Goal: Transaction & Acquisition: Purchase product/service

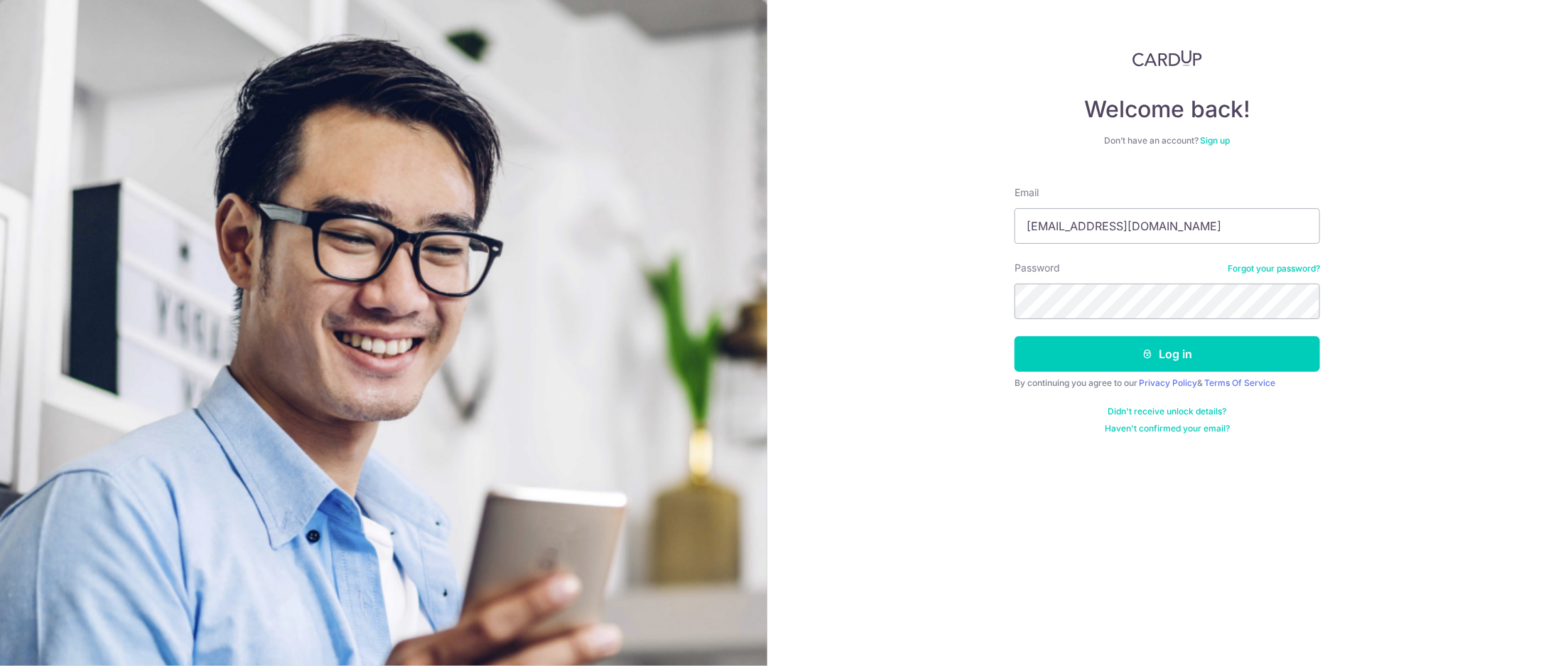
type input "[EMAIL_ADDRESS][DOMAIN_NAME]"
click at [1015, 336] on button "Log in" at bounding box center [1167, 353] width 305 height 35
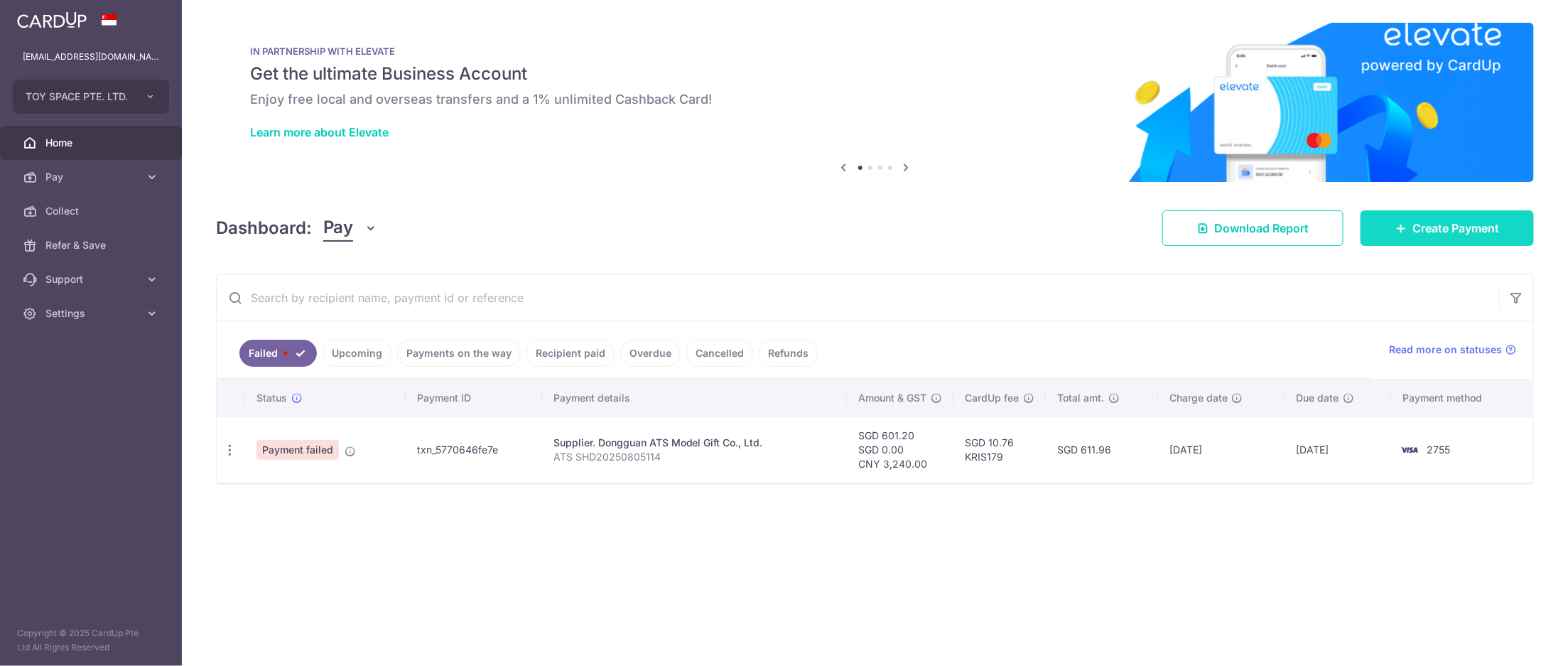
click at [1486, 236] on span "Create Payment" at bounding box center [1456, 228] width 87 height 17
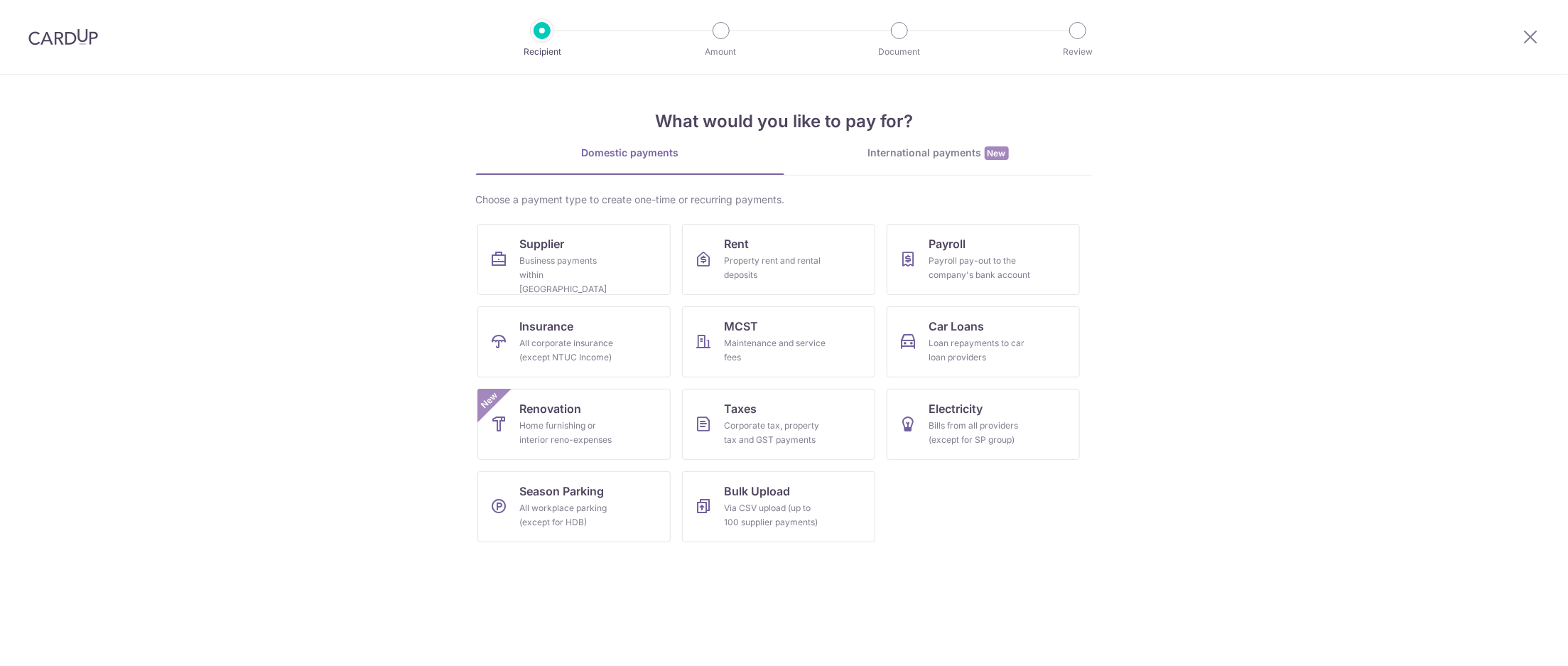
click at [1044, 159] on div "International payments New" at bounding box center [939, 153] width 309 height 15
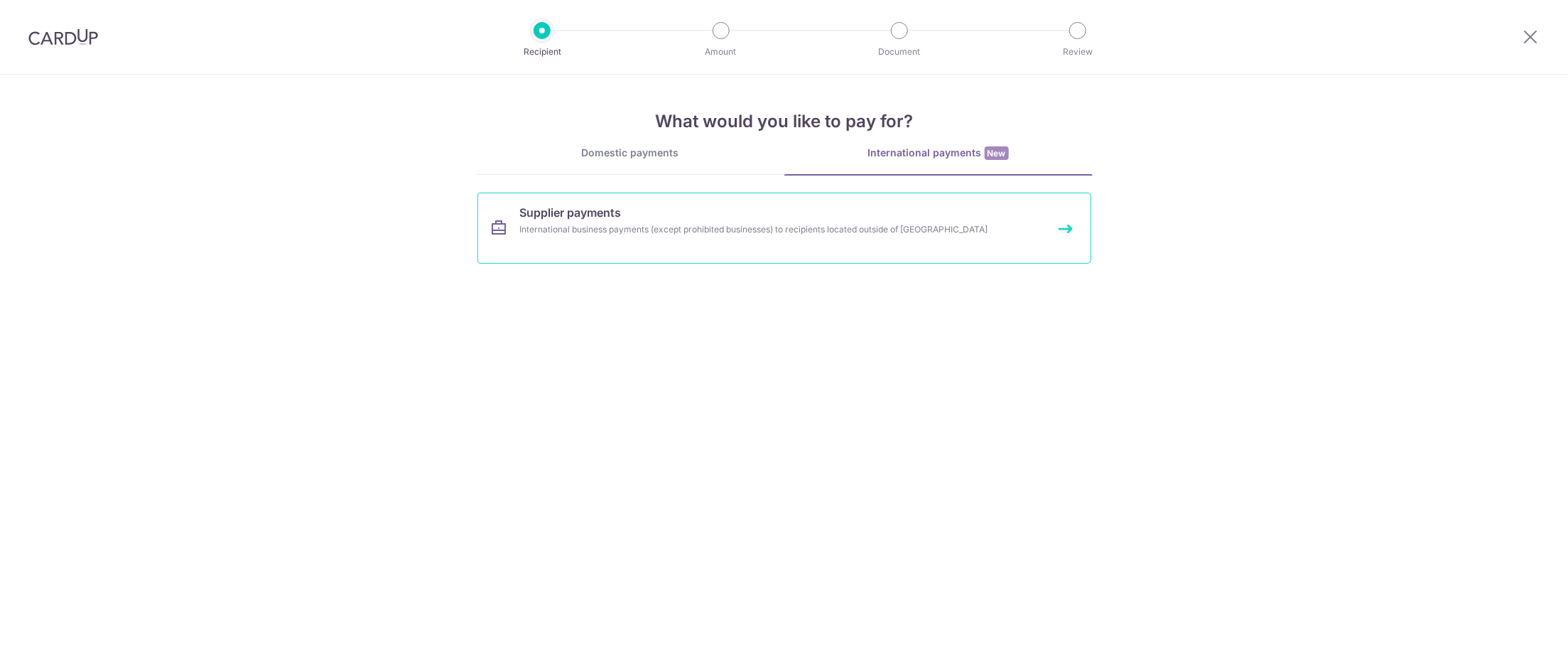
click at [708, 244] on link "Supplier payments International business payments (except prohibited businesses…" at bounding box center [785, 228] width 614 height 71
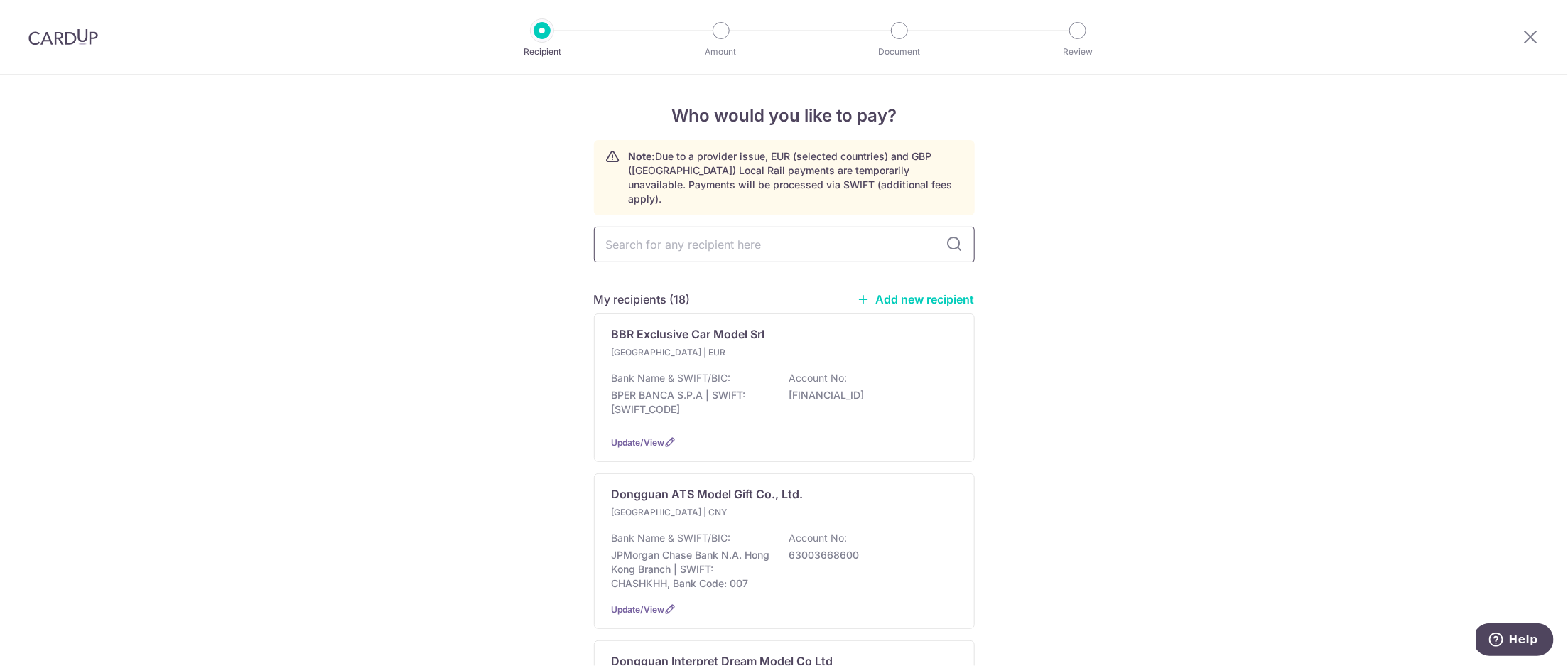
click at [730, 244] on input "text" at bounding box center [785, 244] width 381 height 35
type input "SUMITOMO MITSUI BANKING CORPORATION"
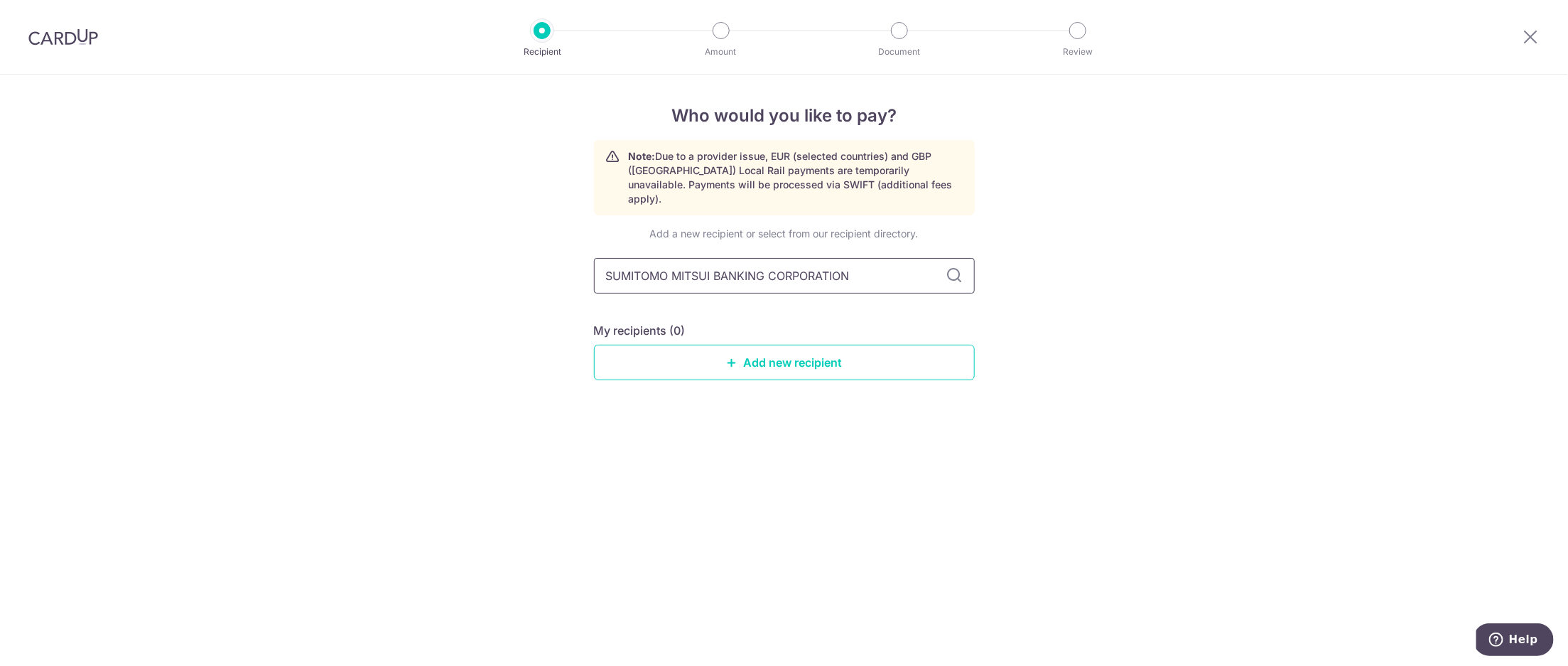
drag, startPoint x: 892, startPoint y: 261, endPoint x: 670, endPoint y: 257, distance: 222.0
click at [670, 258] on input "SUMITOMO MITSUI BANKING CORPORATION" at bounding box center [785, 276] width 381 height 35
type input "SUMITOMO"
click at [949, 267] on icon at bounding box center [955, 276] width 17 height 17
click at [952, 267] on icon at bounding box center [955, 276] width 17 height 17
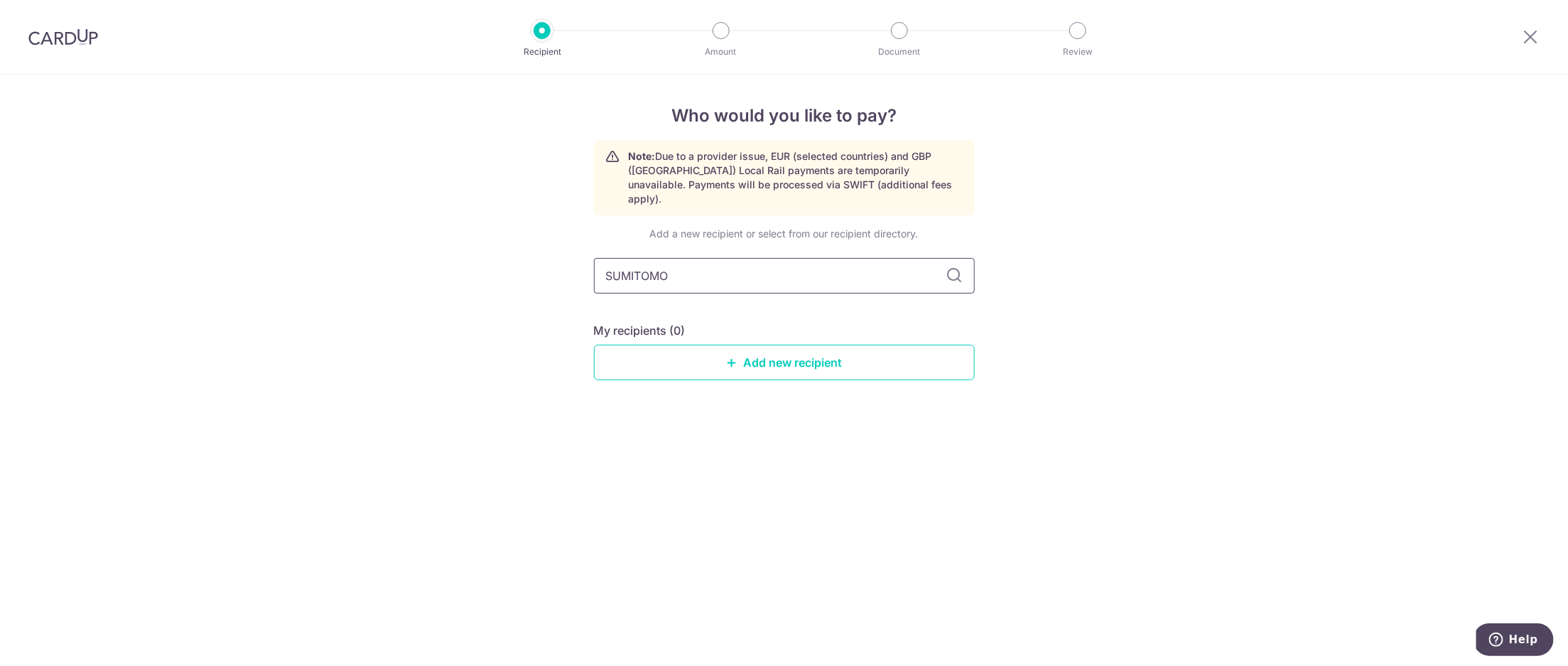
click at [730, 269] on input "SUMITOMO" at bounding box center [785, 276] width 381 height 35
paste input "Make Up Co., Ltd."
type input "Make Up Co., Ltd."
drag, startPoint x: 708, startPoint y: 262, endPoint x: 675, endPoint y: 255, distance: 33.7
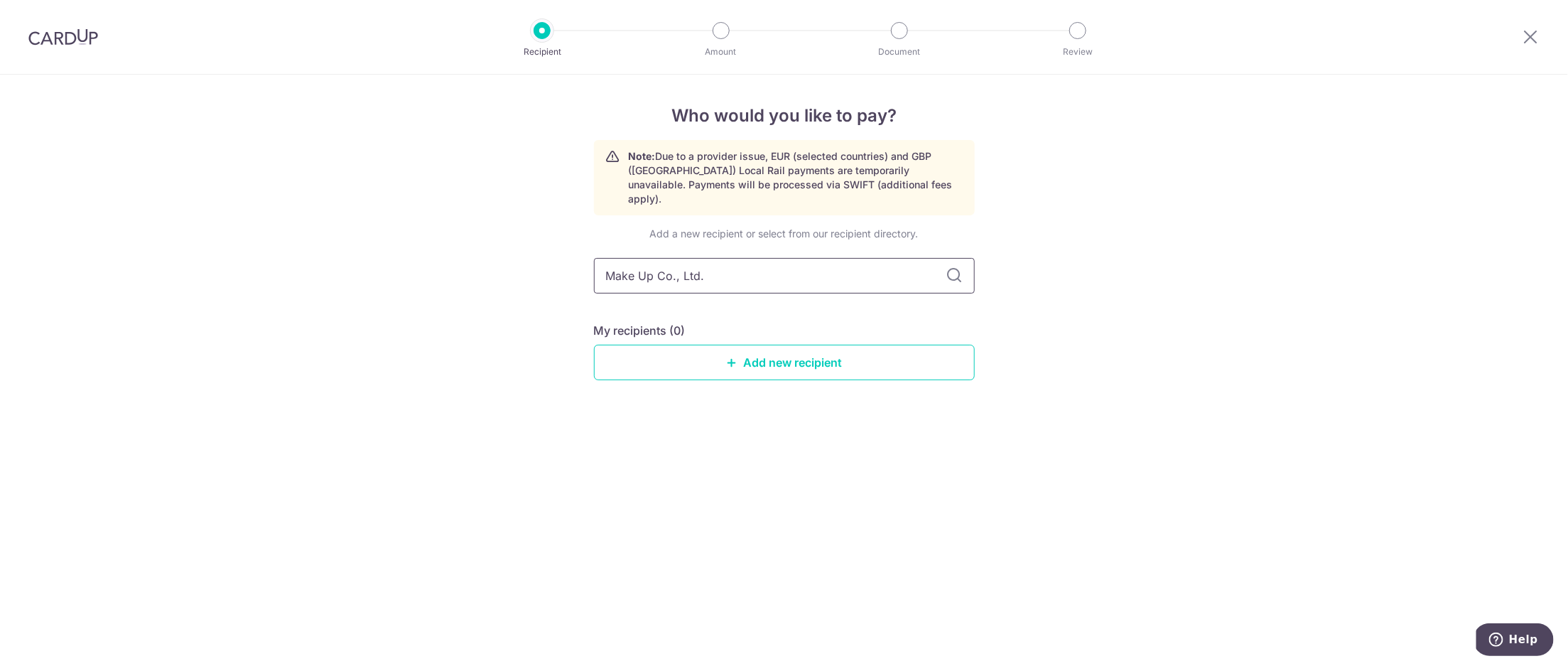
click at [675, 258] on input "Make Up Co., Ltd." at bounding box center [785, 276] width 381 height 35
type input "Make Up"
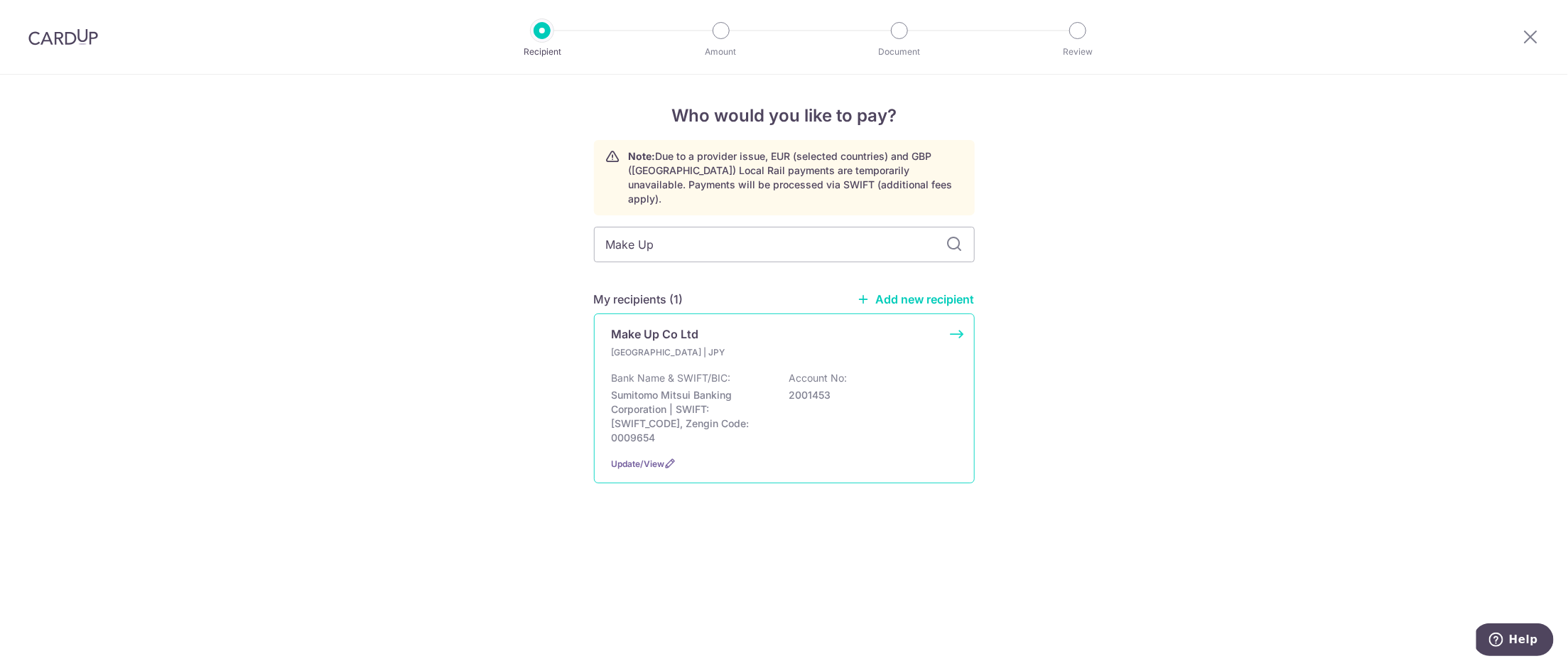
click at [788, 346] on div "Japan | JPY" at bounding box center [784, 353] width 346 height 14
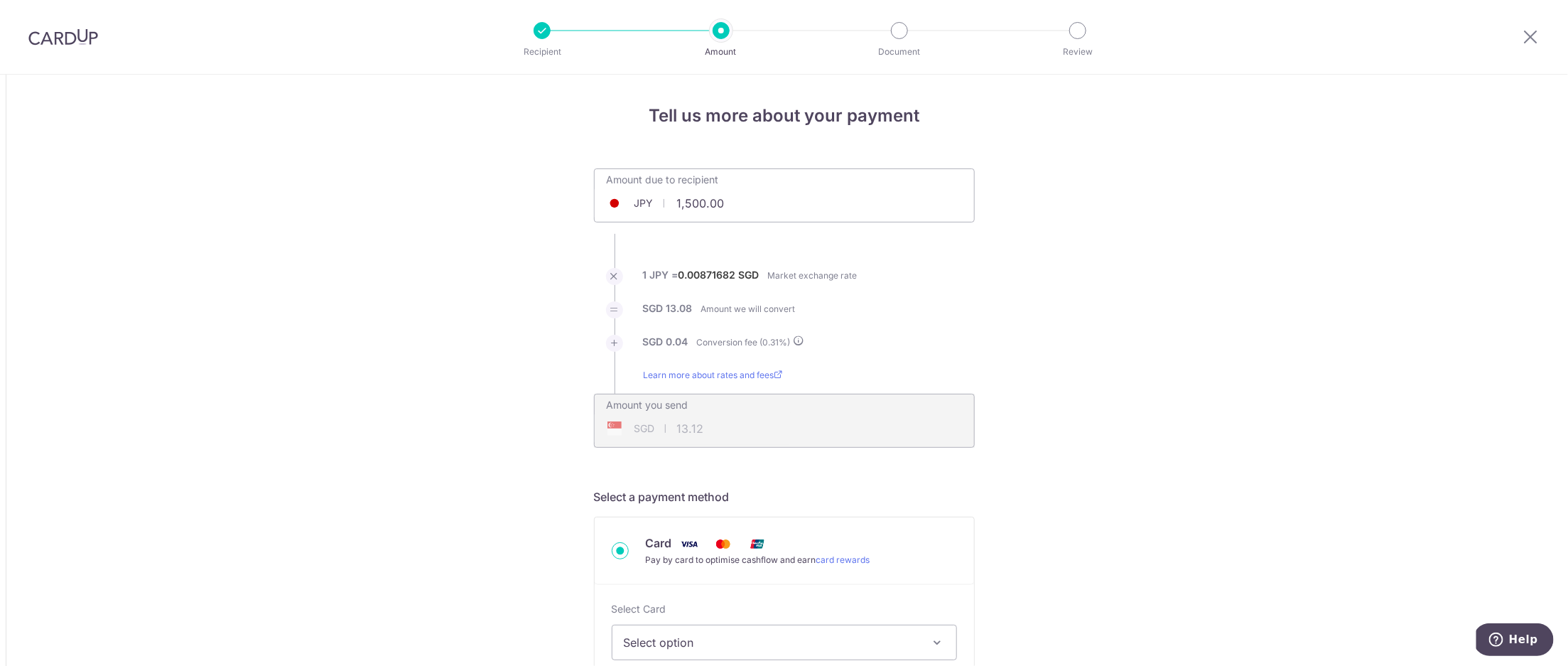
click at [704, 200] on input "1,500.00" at bounding box center [704, 203] width 220 height 33
type input "172,740.00"
type input "1,511.00"
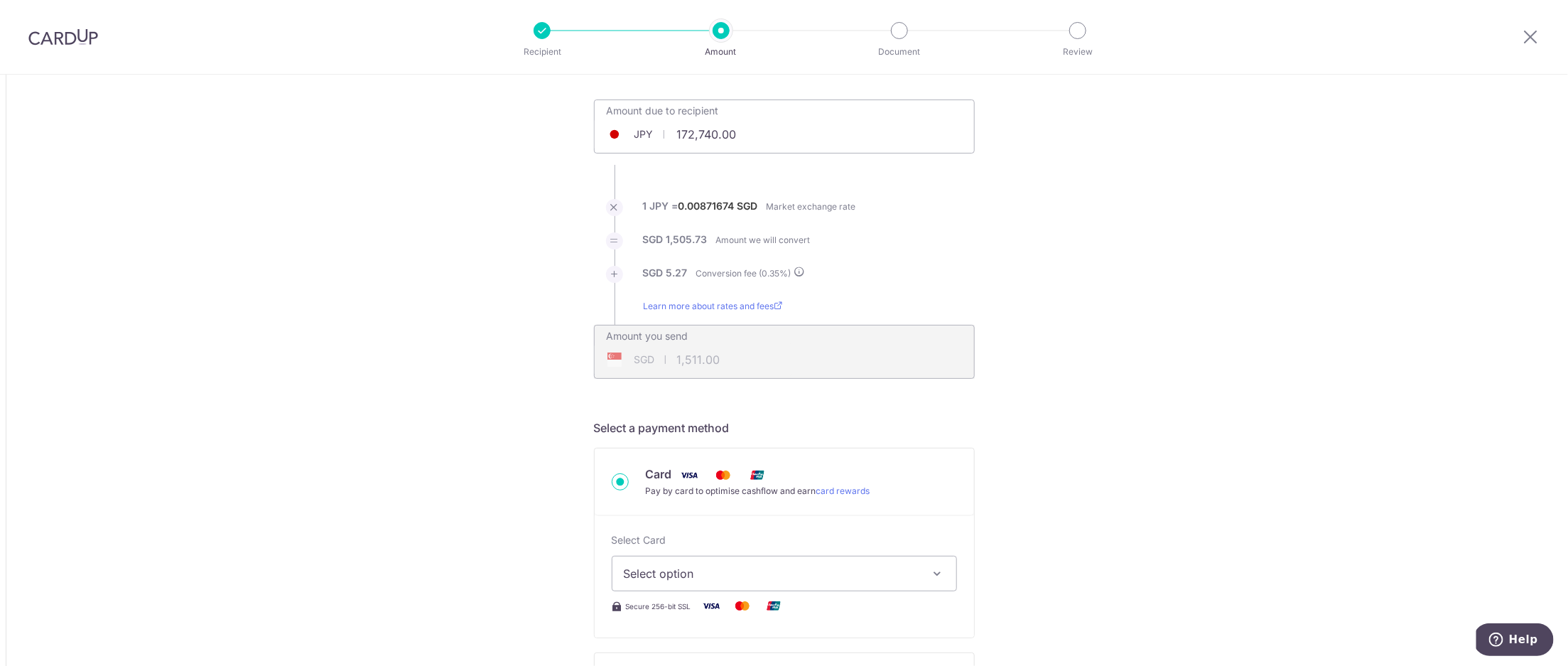
scroll to position [141, 0]
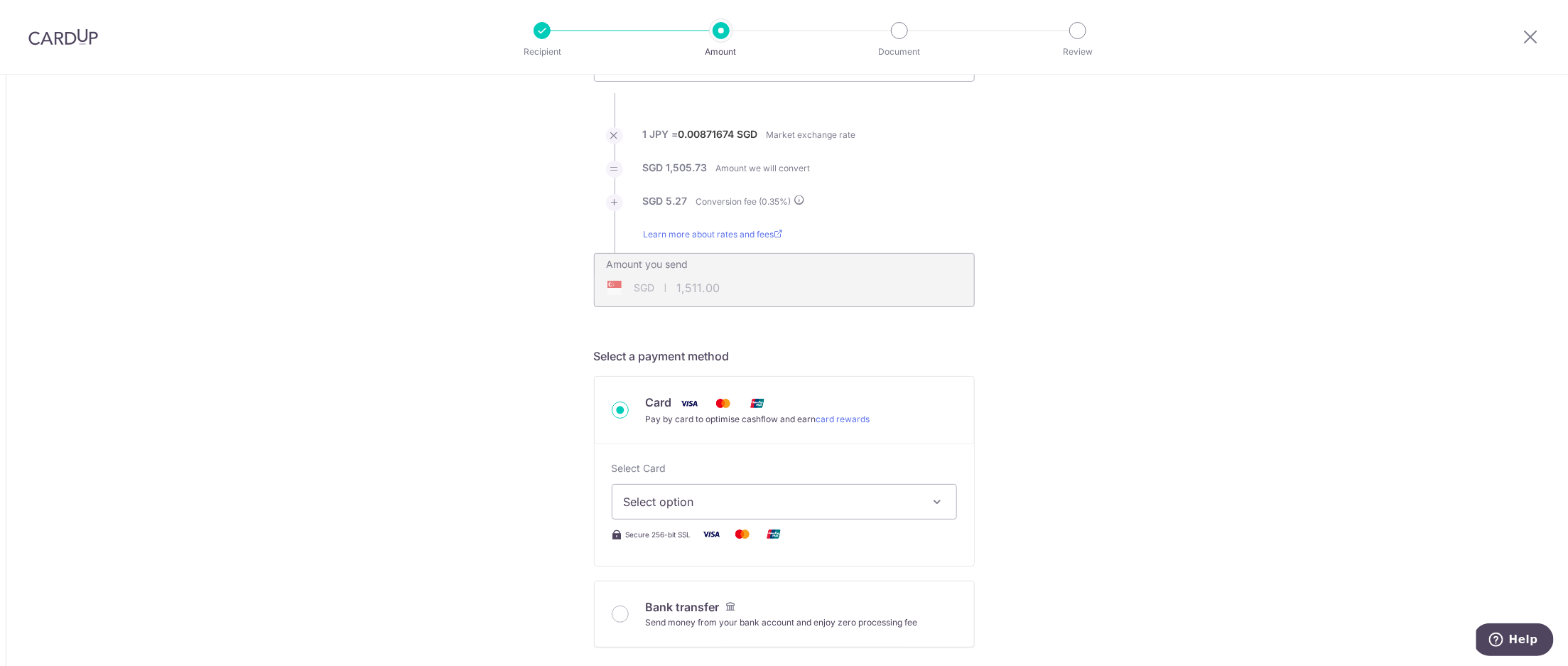
click at [646, 508] on span "Select option" at bounding box center [772, 501] width 296 height 17
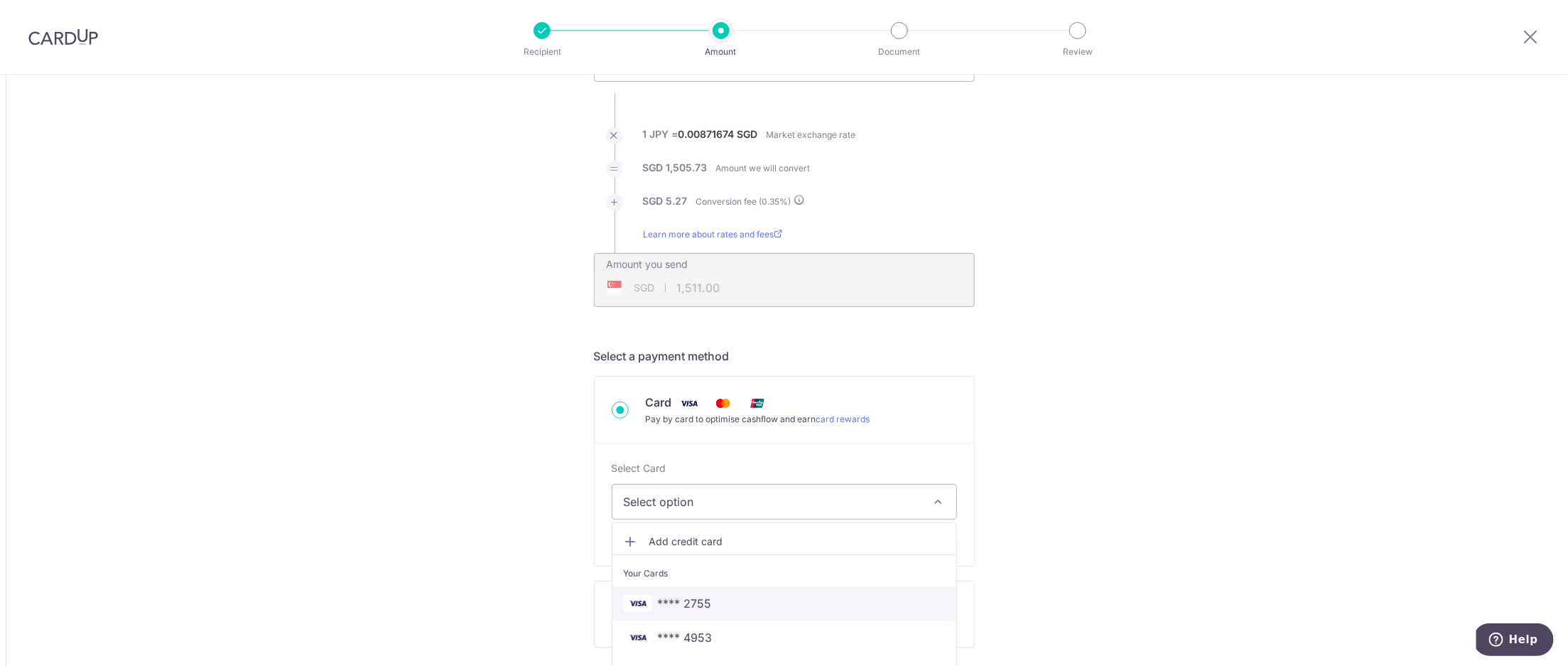
click at [730, 601] on span "**** 2755" at bounding box center [785, 604] width 321 height 17
type input "172,740.00"
type input "1,510.99"
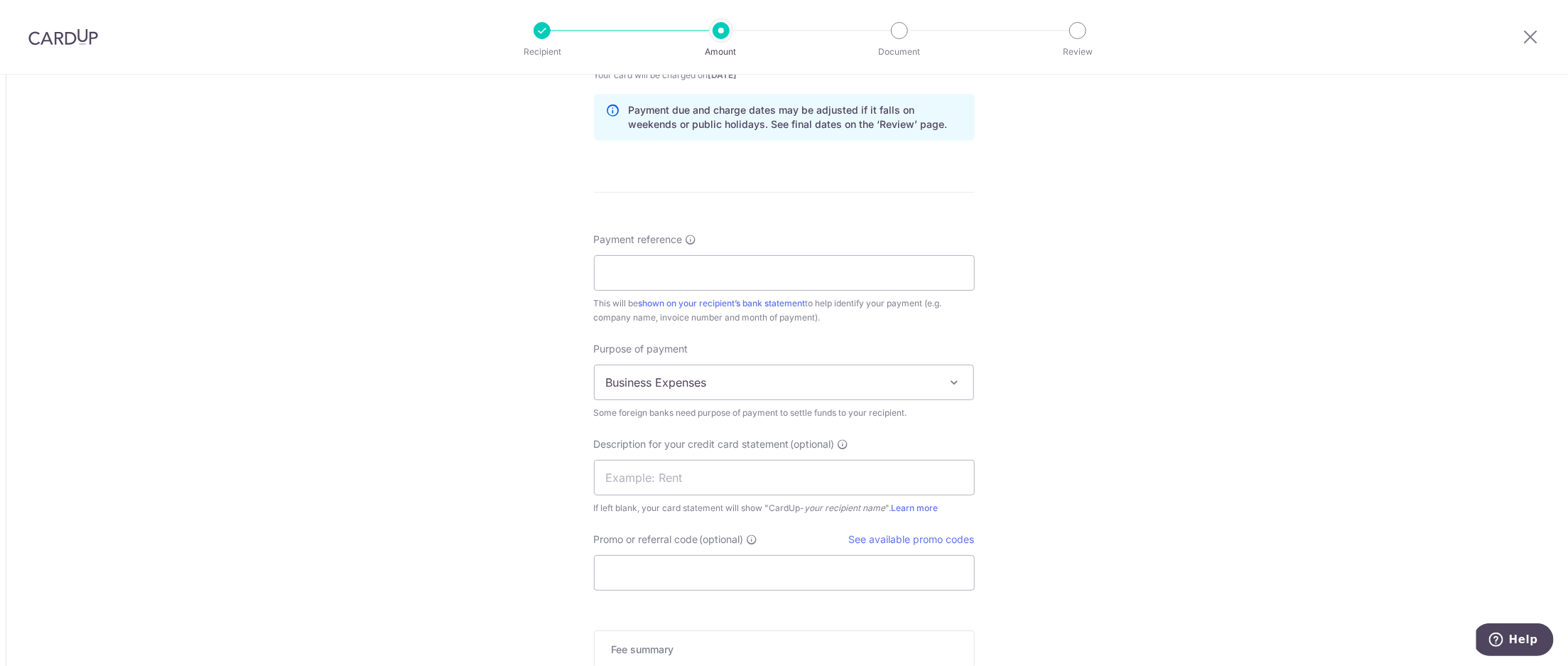
scroll to position [1210, 0]
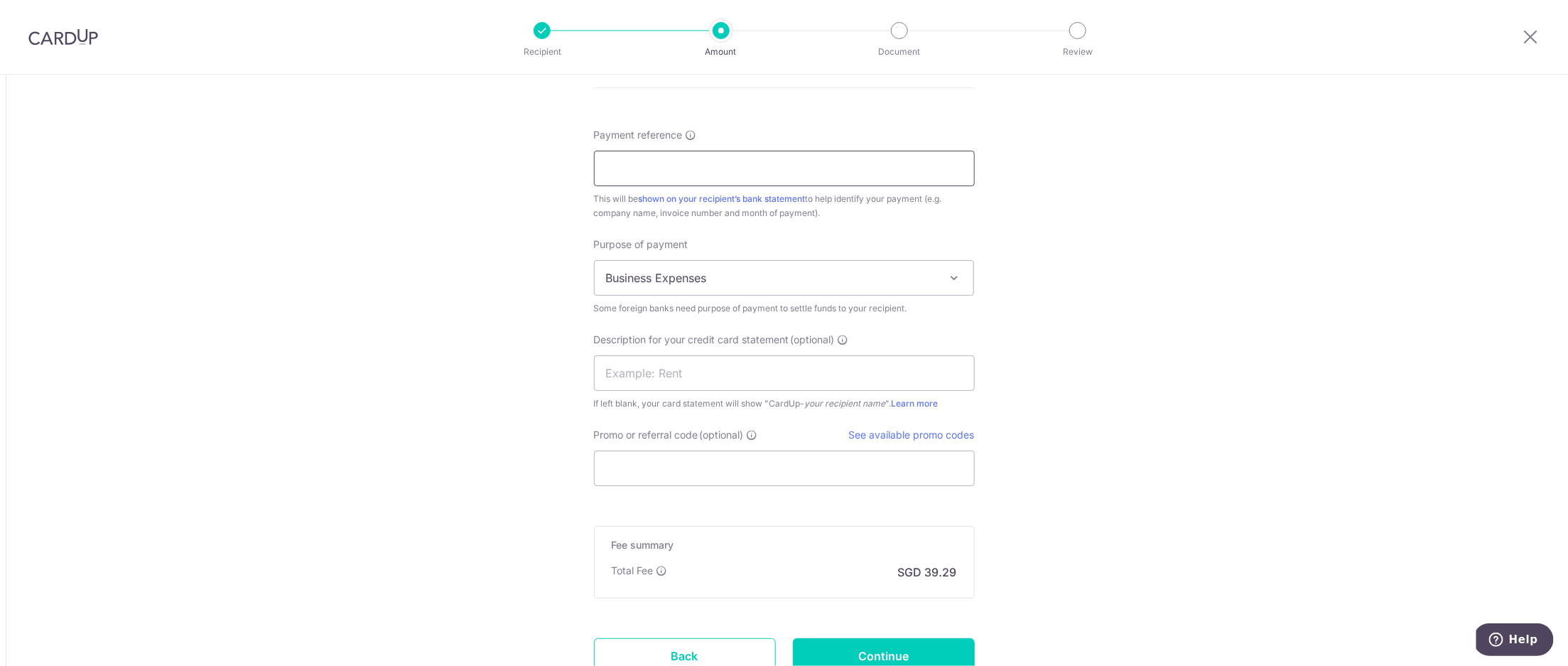
click at [732, 157] on input "Payment reference" at bounding box center [785, 168] width 381 height 35
click button "Add Card" at bounding box center [0, 0] width 0 height 0
drag, startPoint x: 663, startPoint y: 165, endPoint x: 508, endPoint y: 160, distance: 155.1
type input "KTS_003"
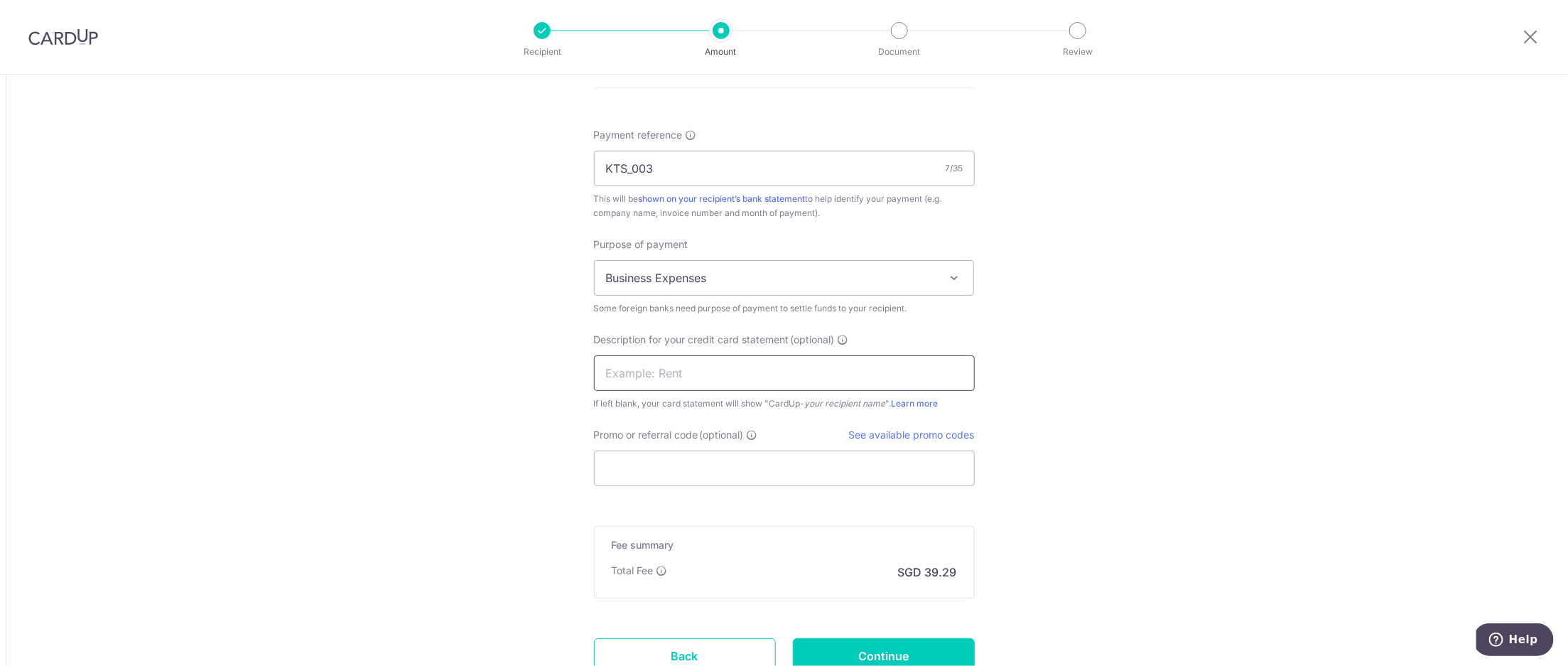
click at [690, 376] on input "text" at bounding box center [785, 372] width 381 height 35
paste input "KTS_003"
type input "MU KTS_003"
click at [745, 282] on span "Business Expenses" at bounding box center [785, 277] width 379 height 34
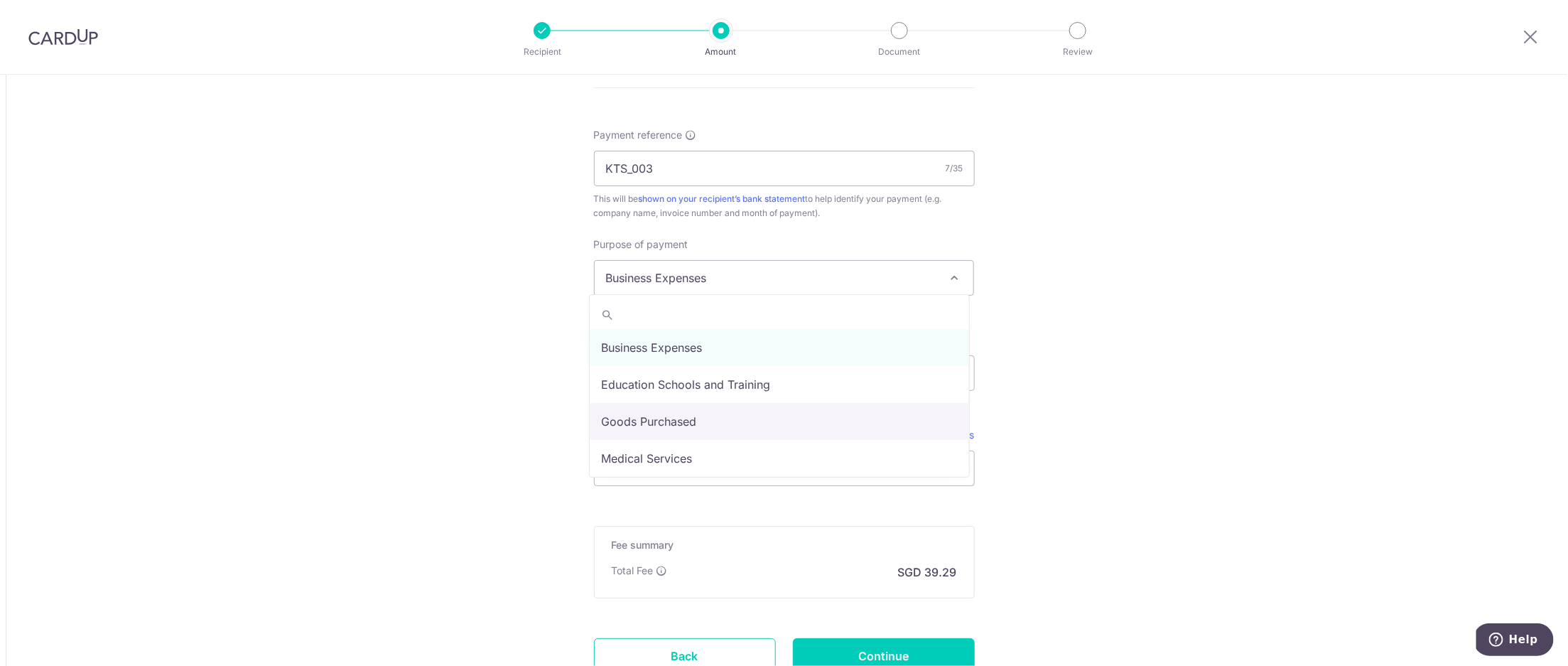
select select "Goods Purchased"
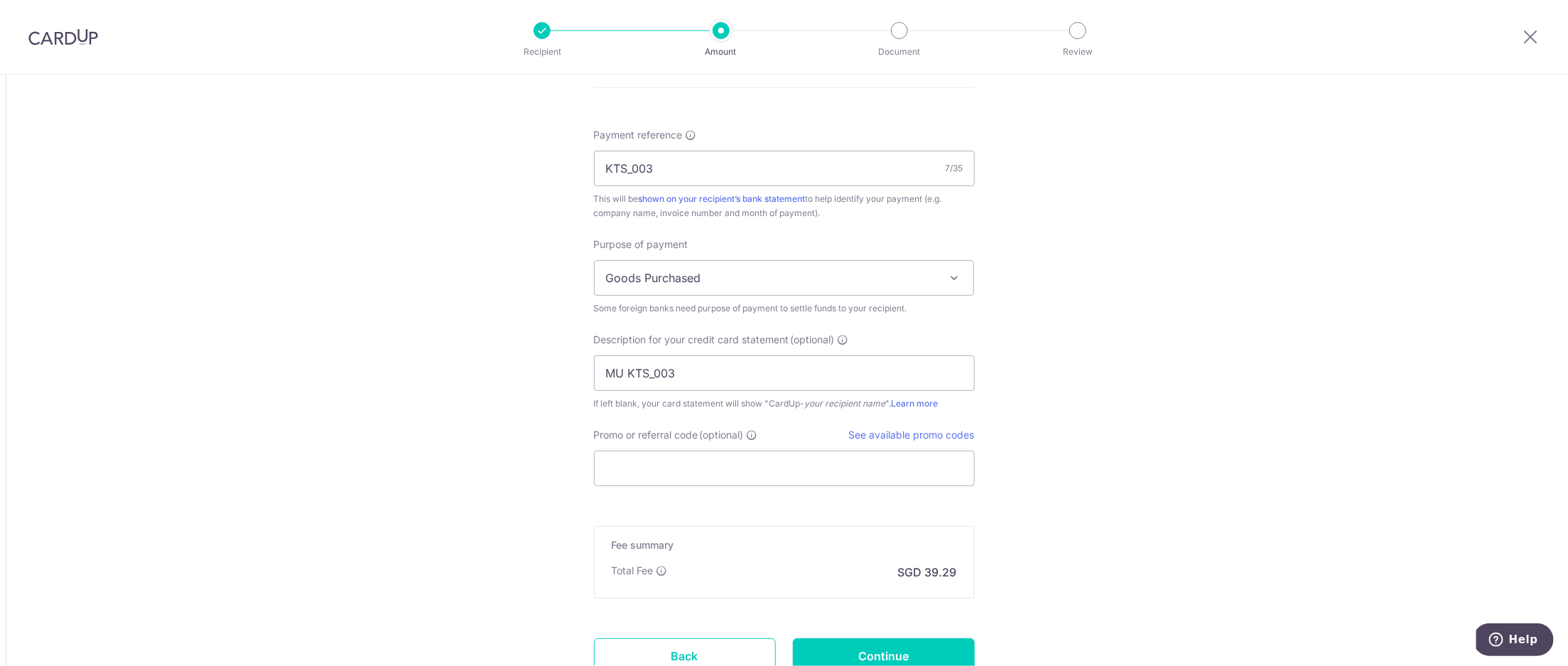
click at [756, 477] on input "Promo or referral code (optional)" at bounding box center [785, 468] width 381 height 35
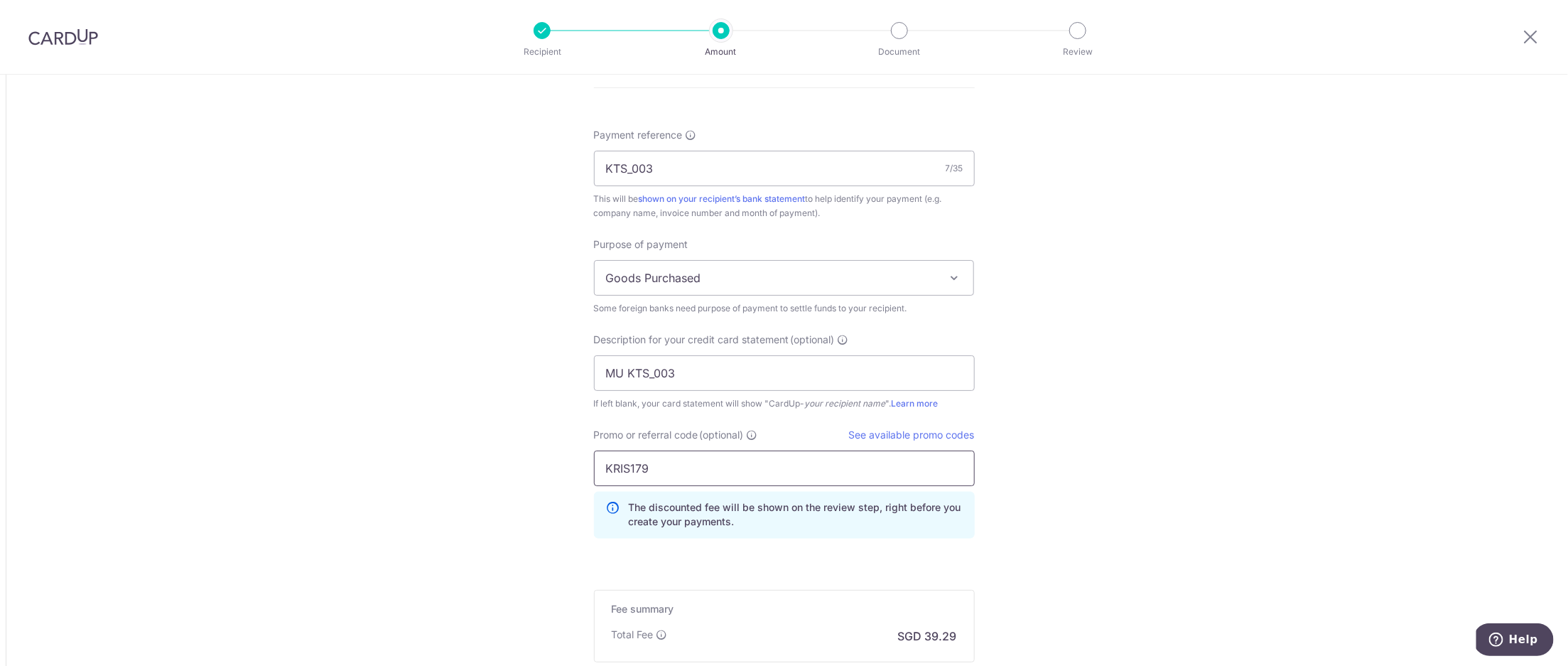
type input "KRIS179"
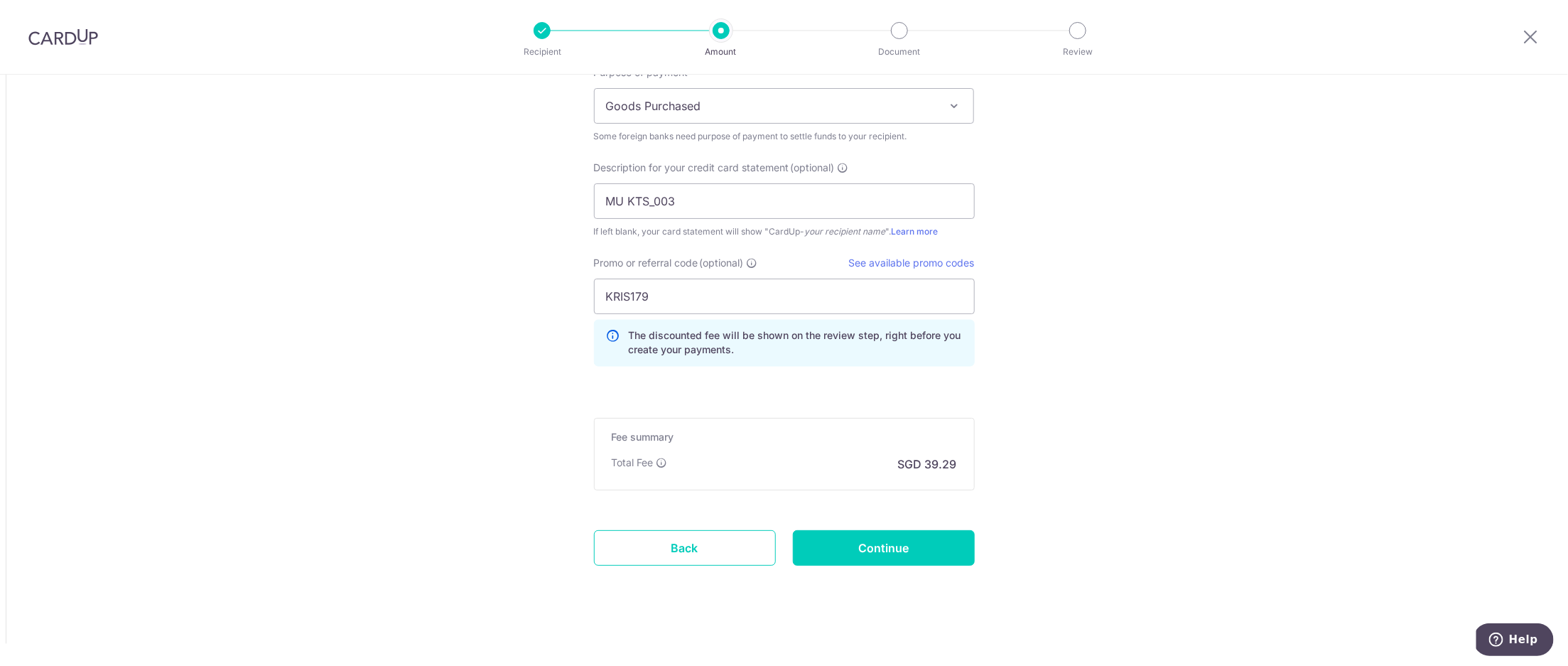
click at [887, 538] on input "Continue" at bounding box center [883, 547] width 182 height 35
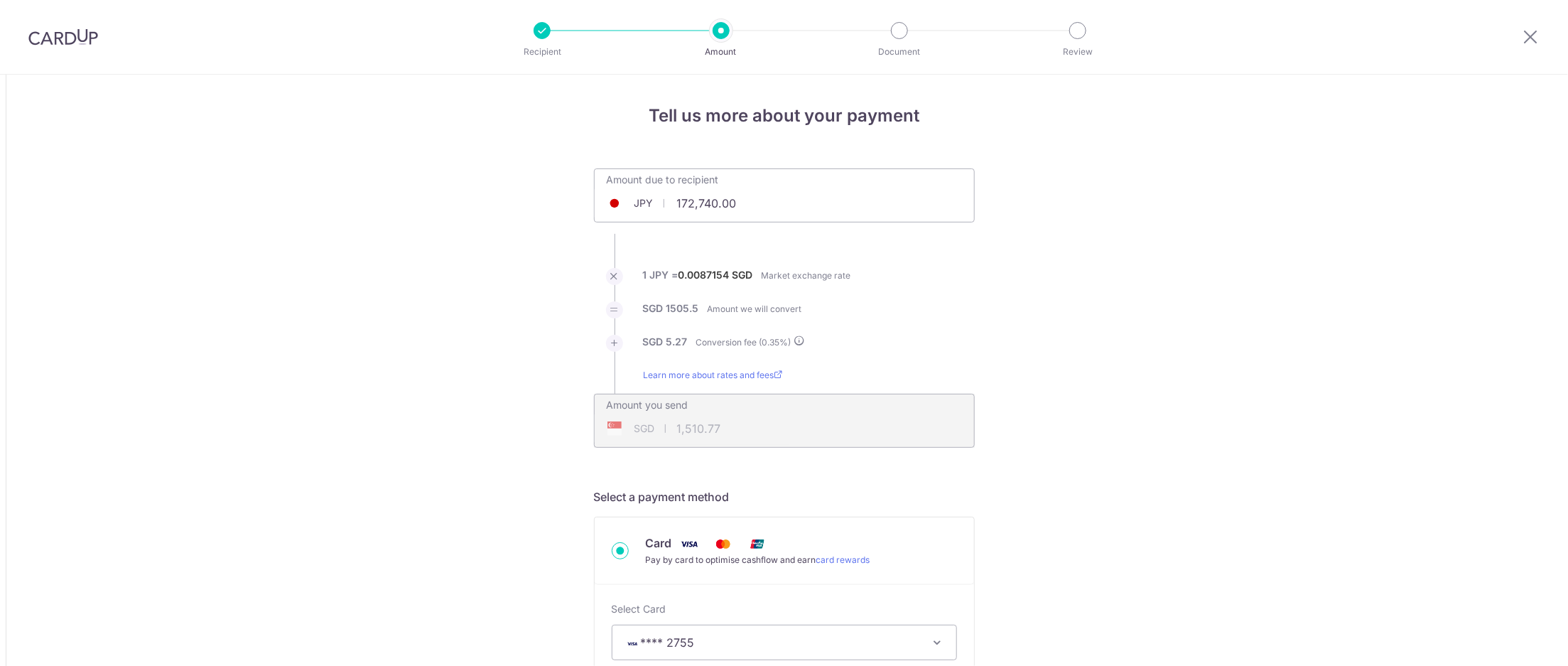
scroll to position [1323, 0]
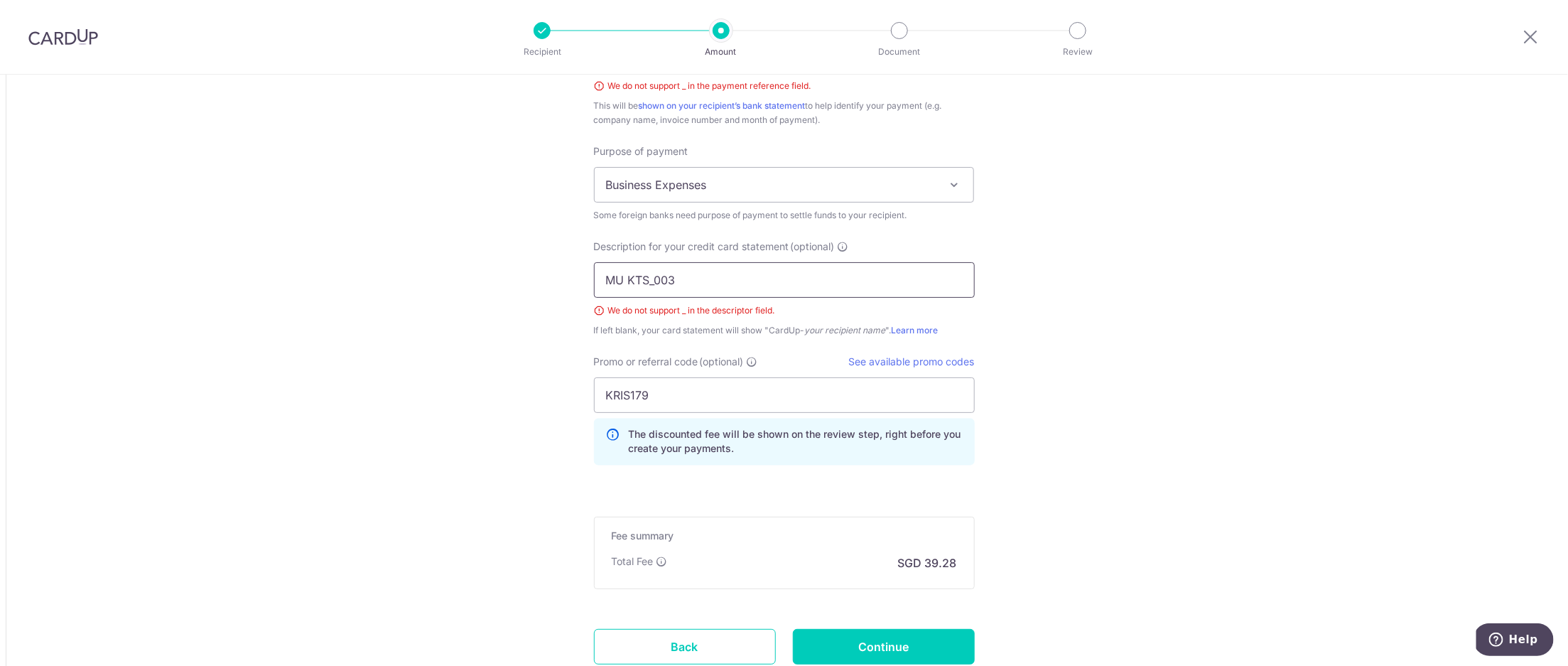
click at [652, 271] on input "MU KTS_003" at bounding box center [785, 279] width 381 height 35
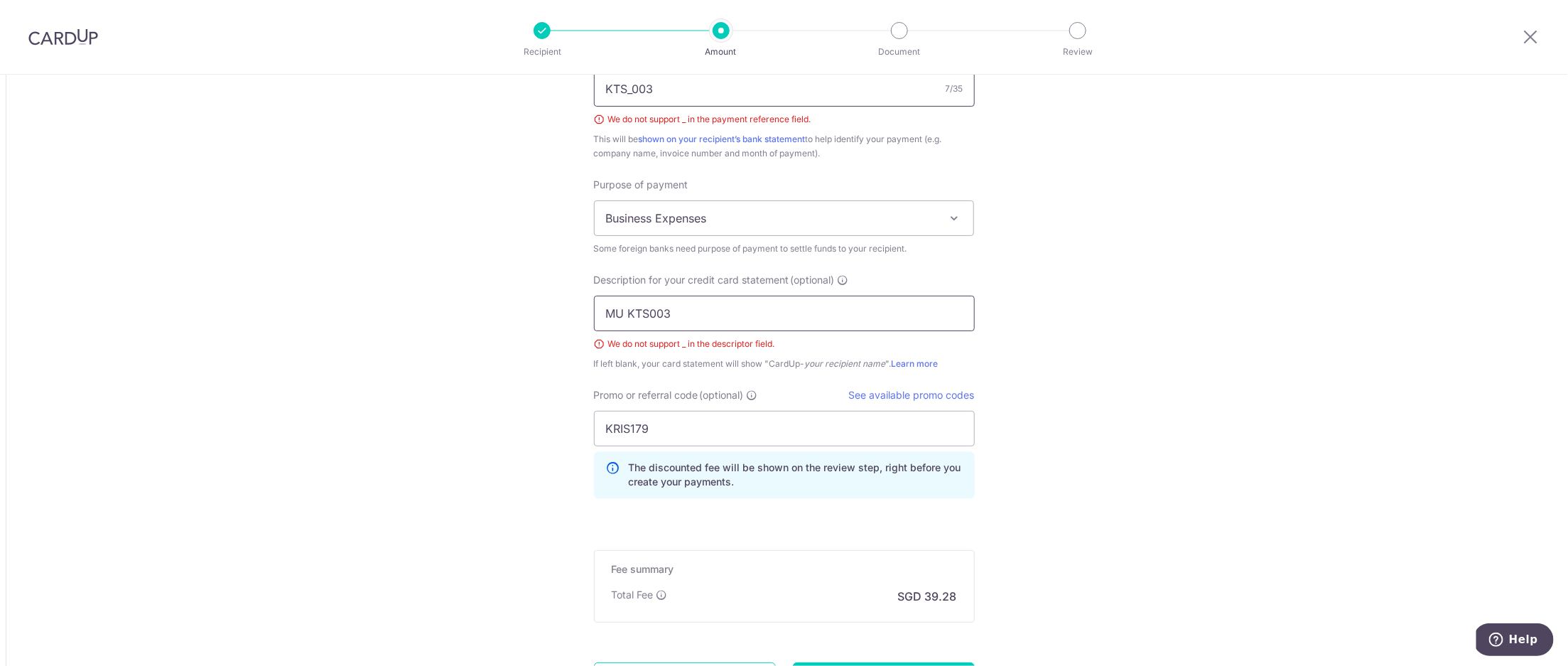
type input "MU KTS003"
click at [628, 86] on input "KTS_003" at bounding box center [785, 88] width 381 height 35
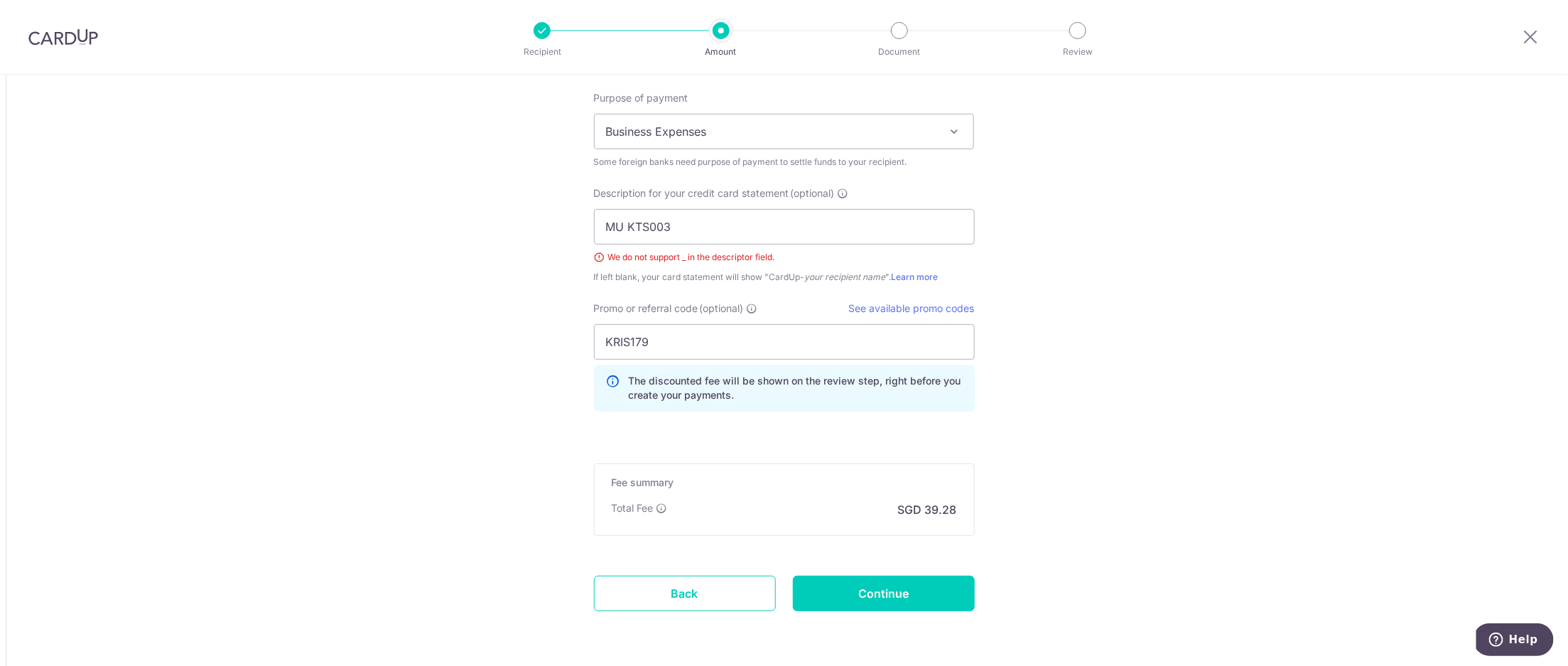
scroll to position [1422, 0]
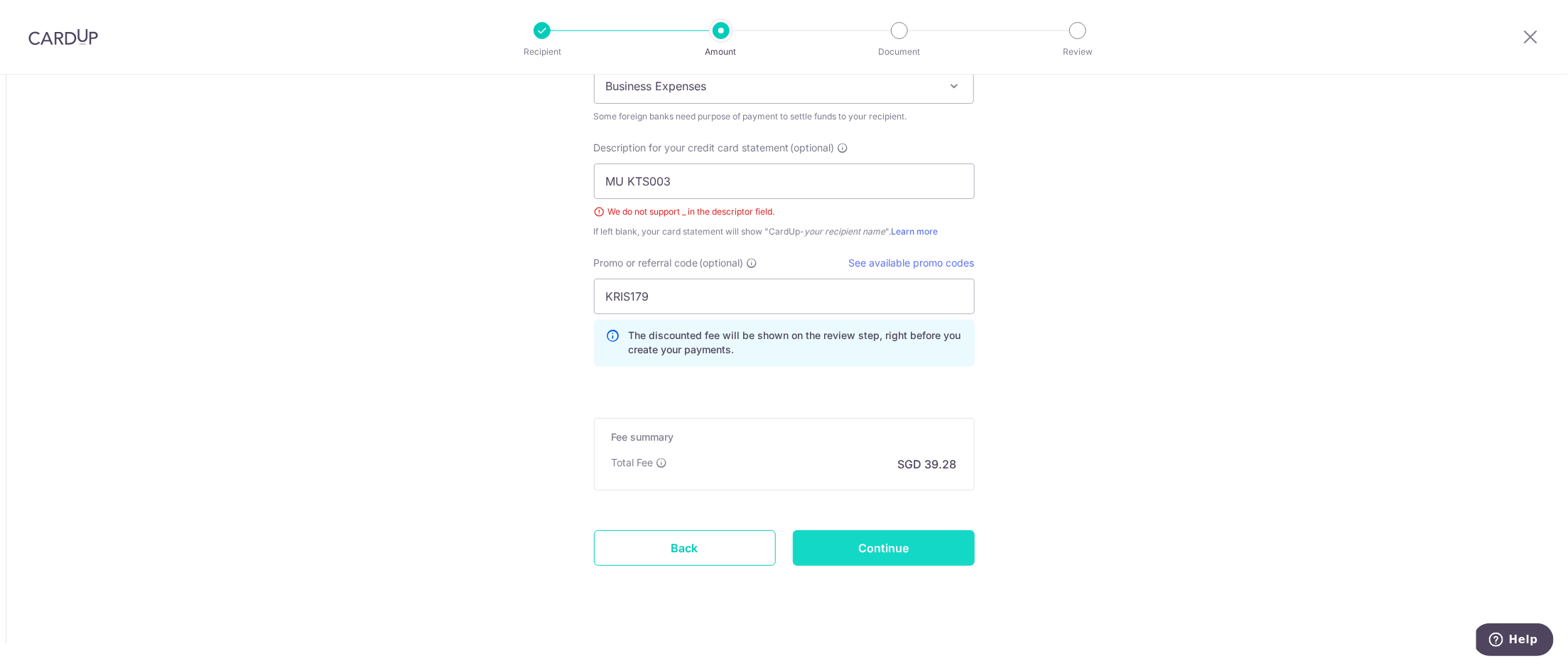
type input "KTS003"
click at [889, 553] on input "Continue" at bounding box center [883, 547] width 182 height 35
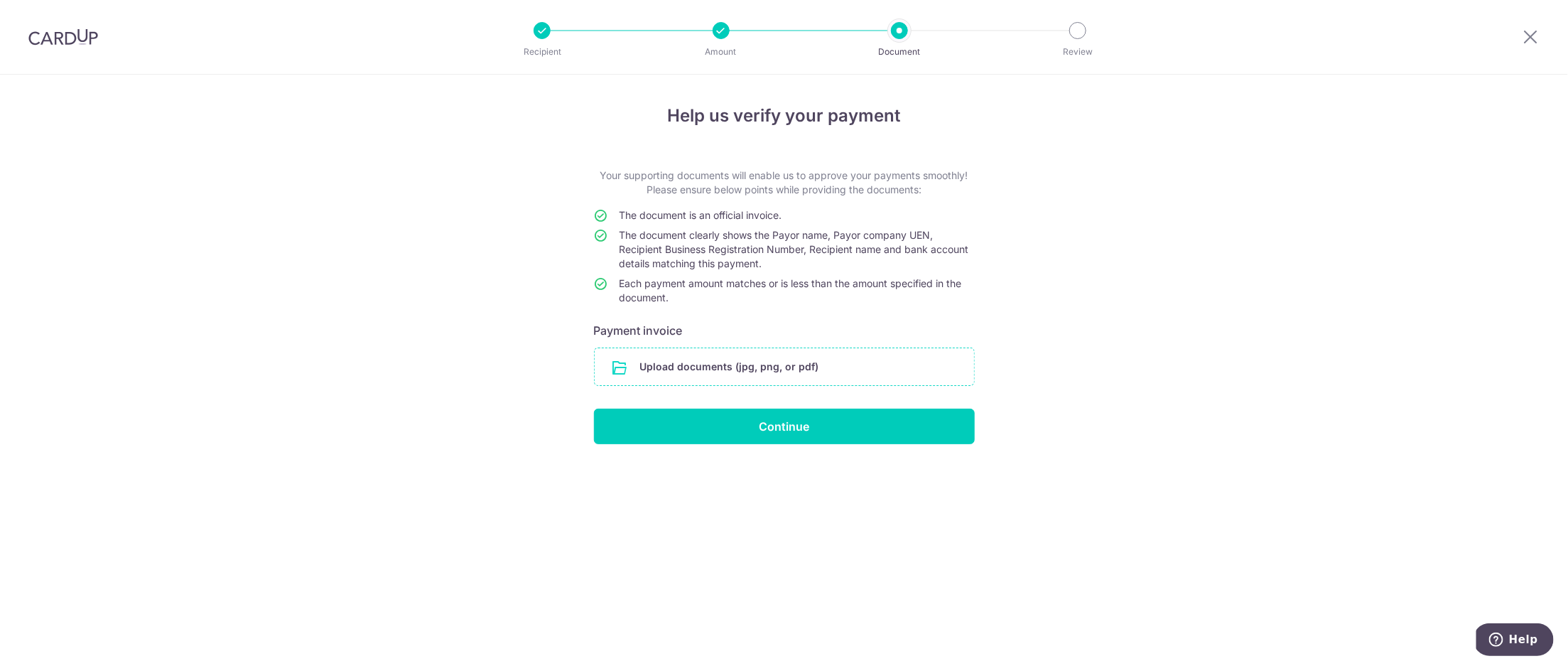
click at [798, 374] on input "file" at bounding box center [785, 366] width 379 height 37
click at [733, 383] on input "file" at bounding box center [785, 366] width 379 height 37
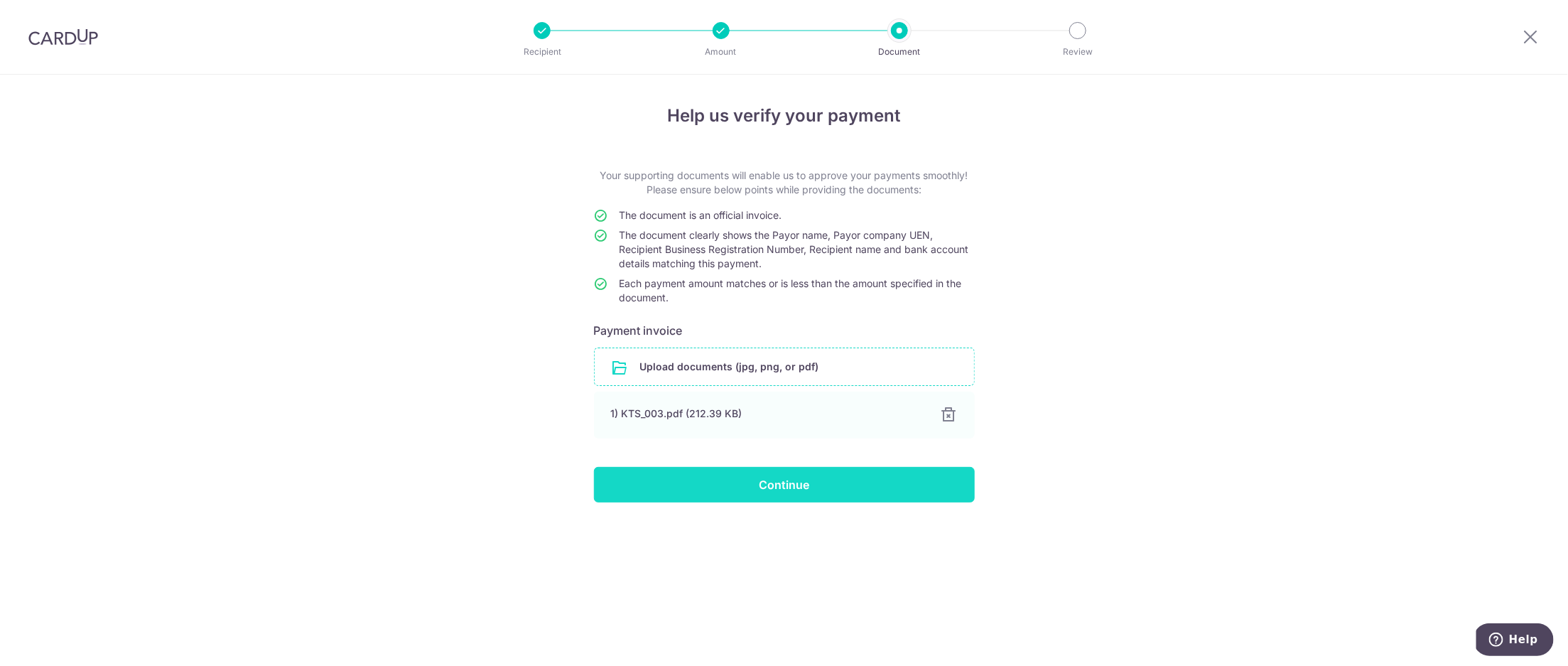
click at [741, 483] on input "Continue" at bounding box center [785, 484] width 381 height 35
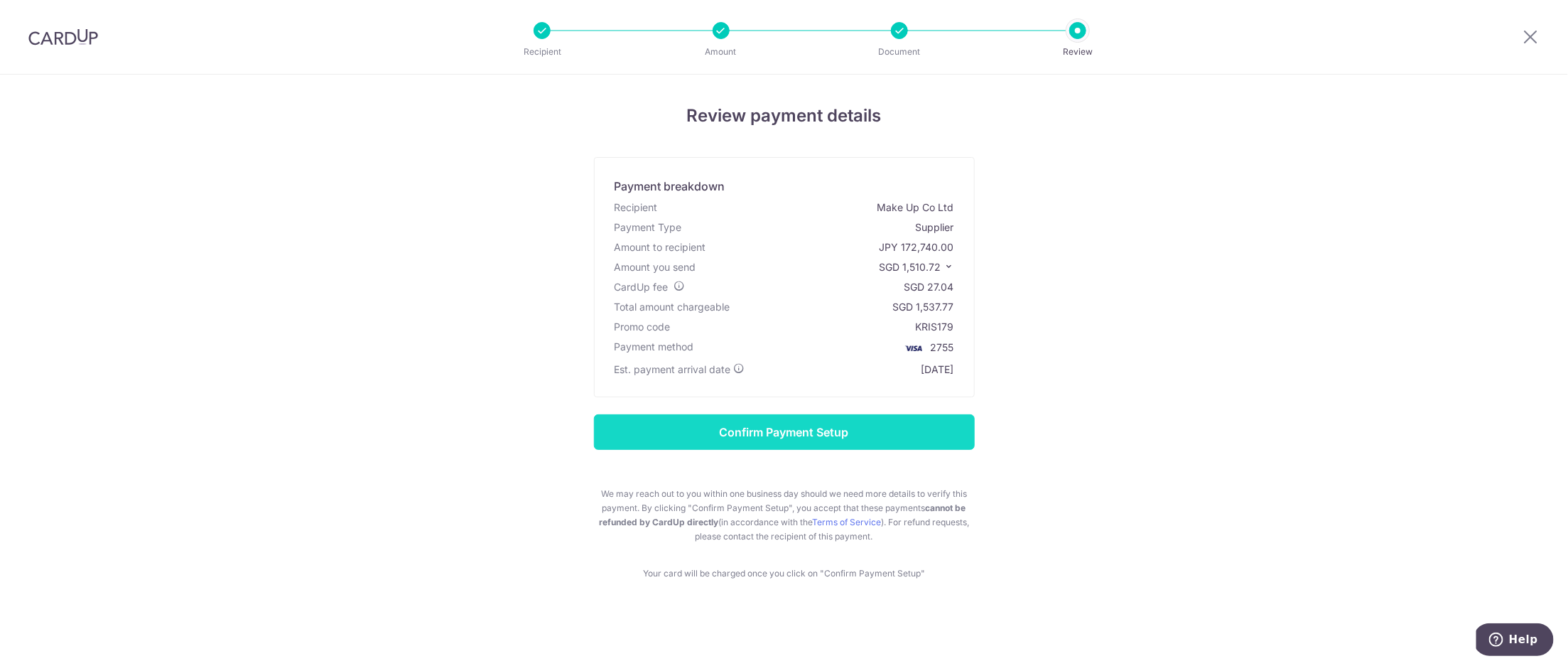
click at [715, 420] on input "Confirm Payment Setup" at bounding box center [785, 431] width 381 height 35
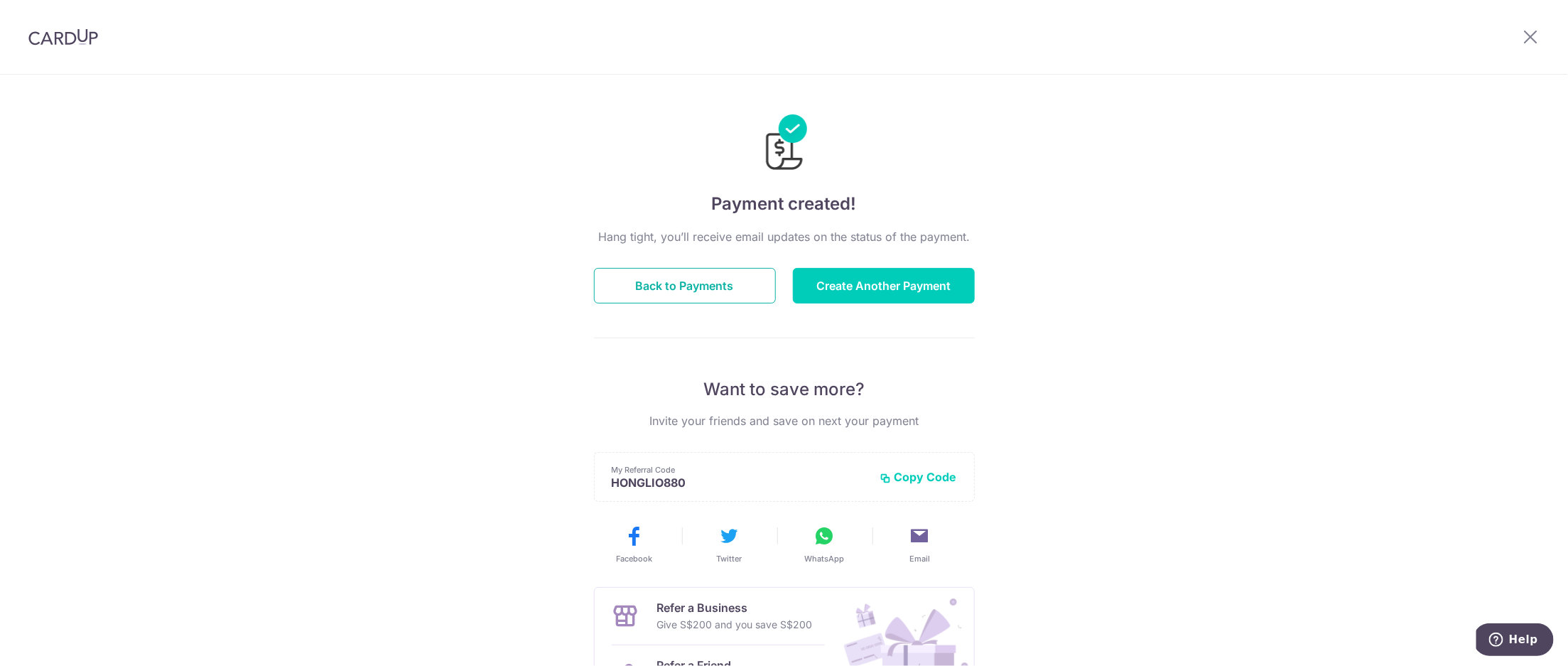
drag, startPoint x: 679, startPoint y: 296, endPoint x: 600, endPoint y: 156, distance: 160.8
click at [600, 156] on div "Payment created! Hang tight, you’ll receive email updates on the status of the …" at bounding box center [785, 429] width 381 height 675
click at [704, 293] on button "Back to Payments" at bounding box center [685, 285] width 182 height 35
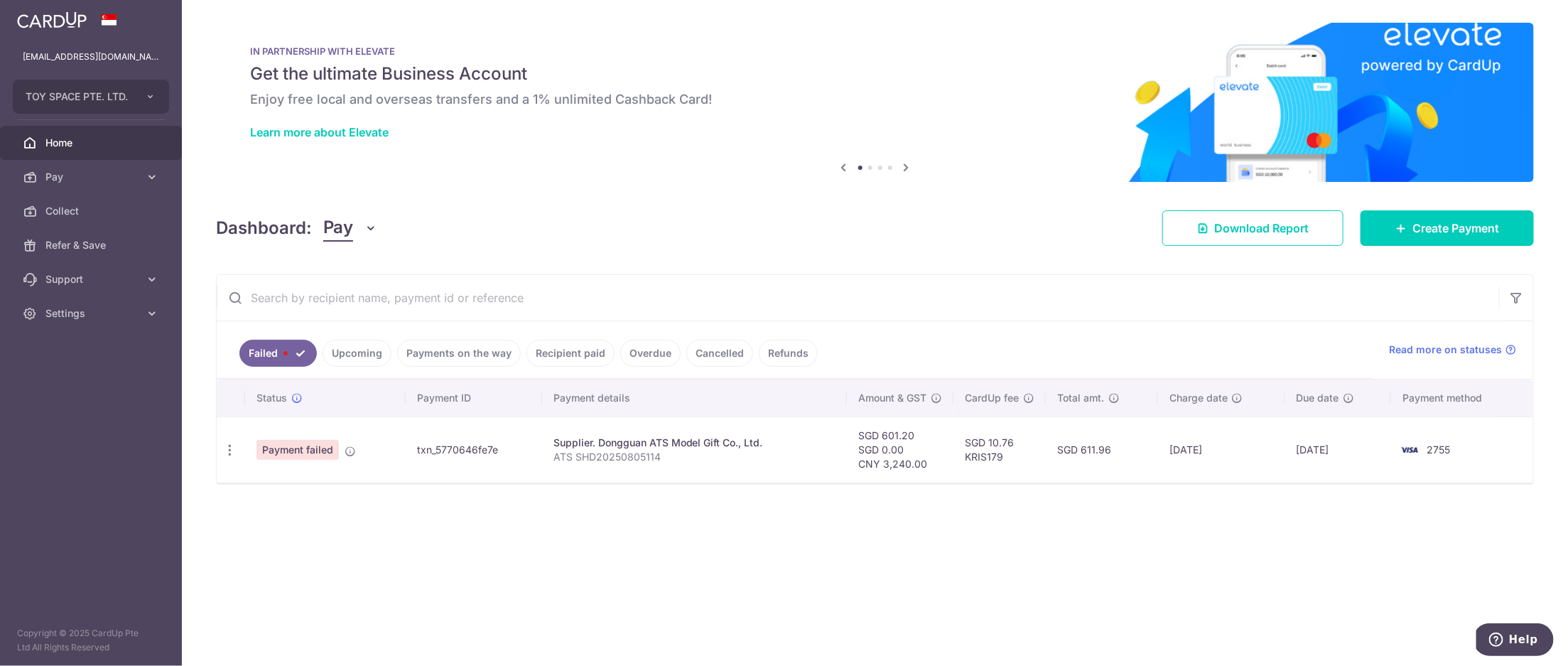
click at [459, 354] on link "Payments on the way" at bounding box center [459, 353] width 124 height 27
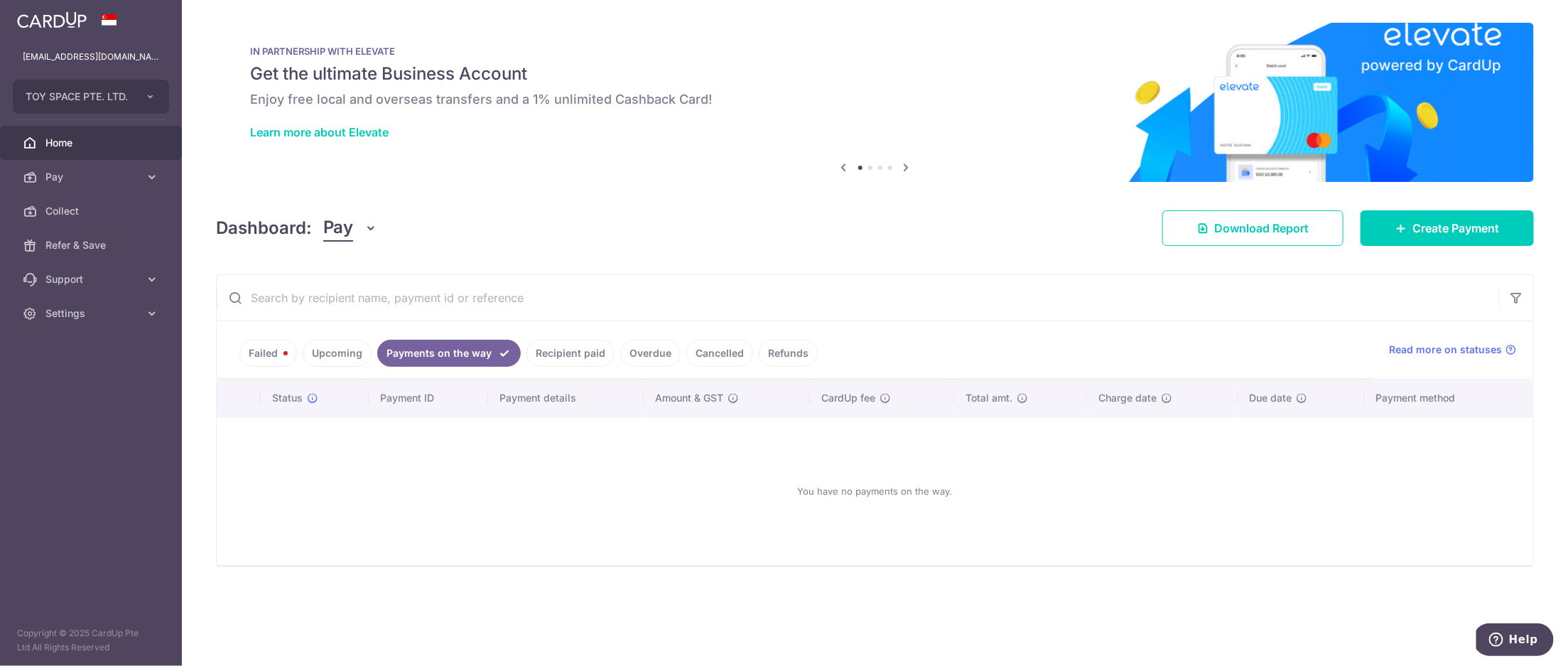
click at [324, 359] on link "Upcoming" at bounding box center [338, 353] width 69 height 27
